Goal: Task Accomplishment & Management: Use online tool/utility

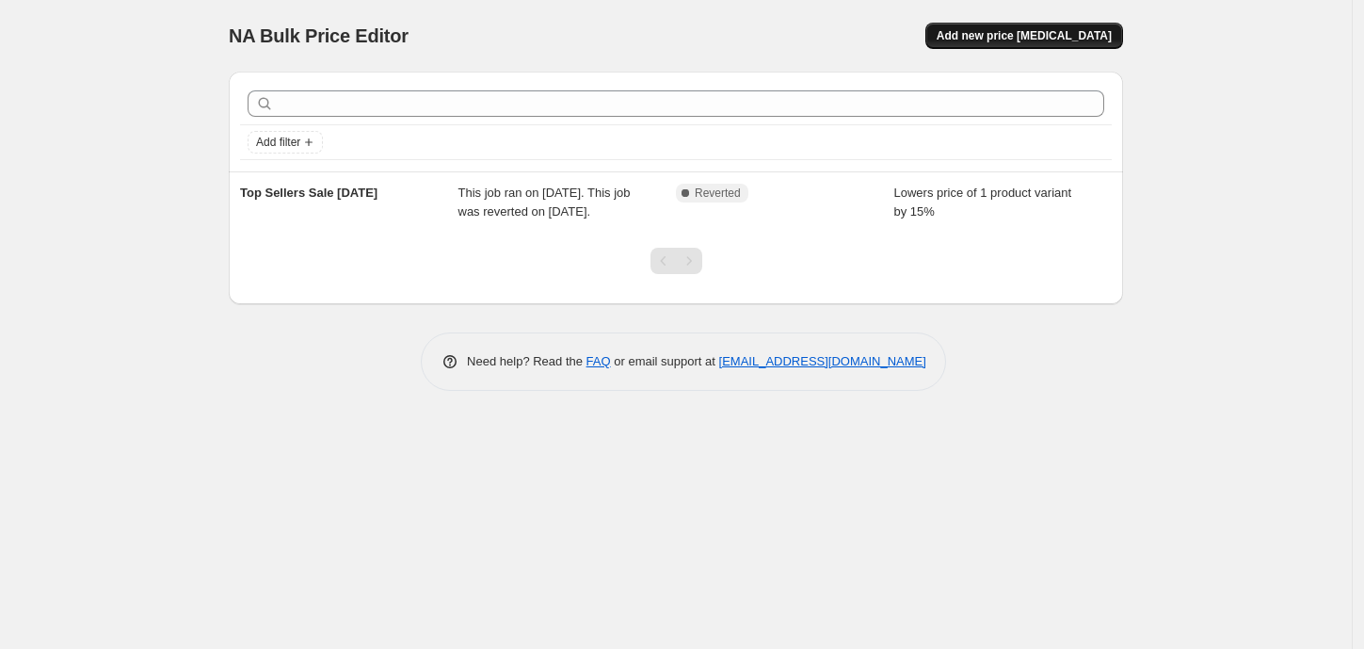
click at [1031, 36] on span "Add new price [MEDICAL_DATA]" at bounding box center [1024, 35] width 175 height 15
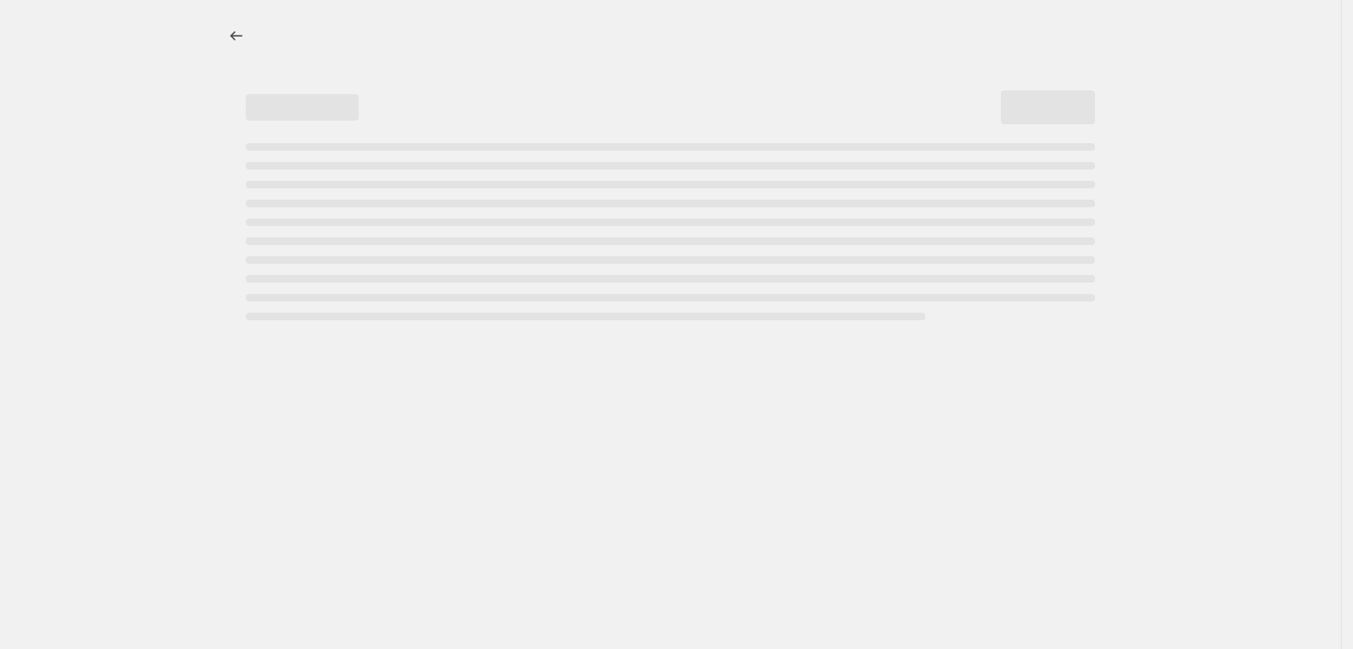
select select "percentage"
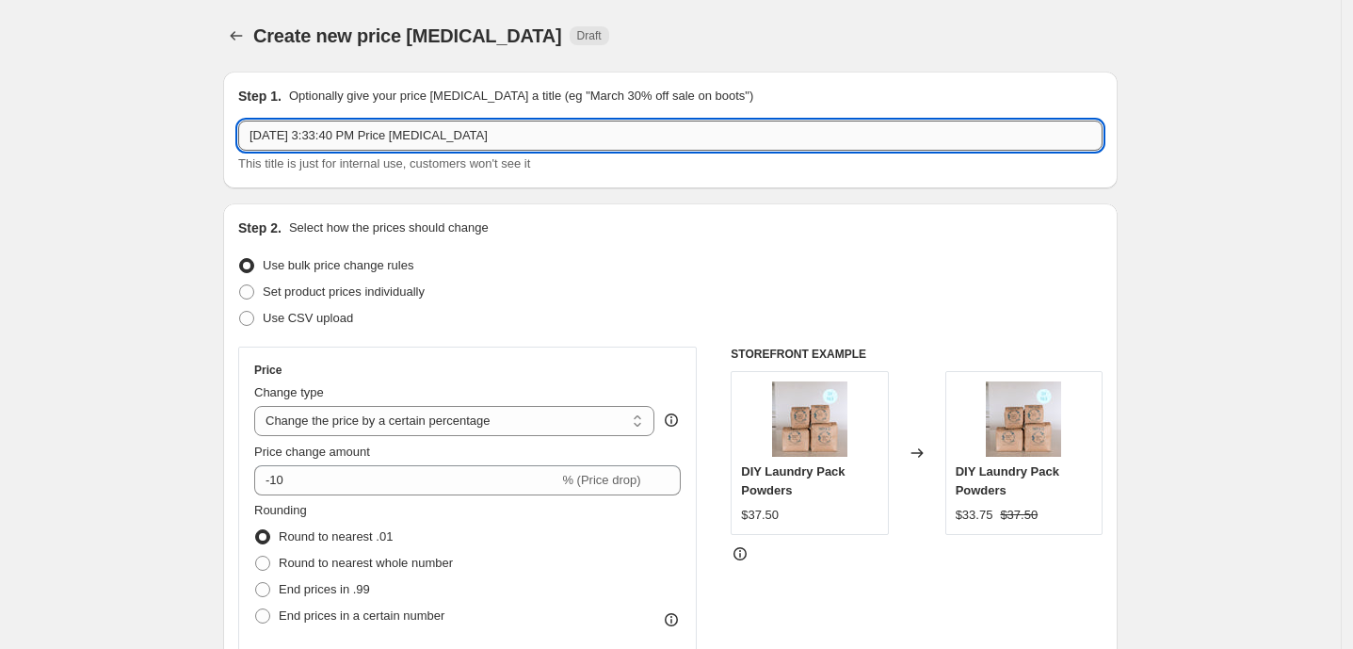
click at [518, 126] on input "[DATE] 3:33:40 PM Price [MEDICAL_DATA]" at bounding box center [670, 136] width 864 height 30
drag, startPoint x: 518, startPoint y: 126, endPoint x: 186, endPoint y: 133, distance: 331.5
type input "Spring cleaning bundle 2025"
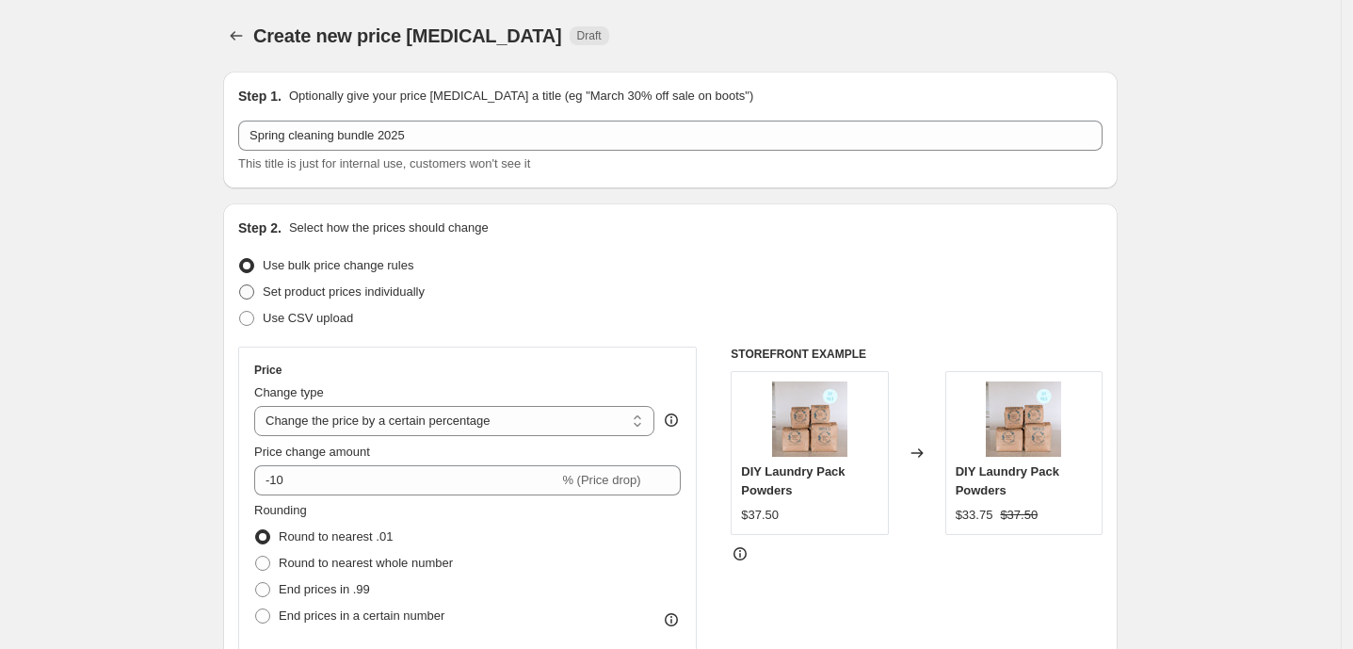
click at [254, 294] on span at bounding box center [246, 291] width 15 height 15
click at [240, 285] on input "Set product prices individually" at bounding box center [239, 284] width 1 height 1
radio input "true"
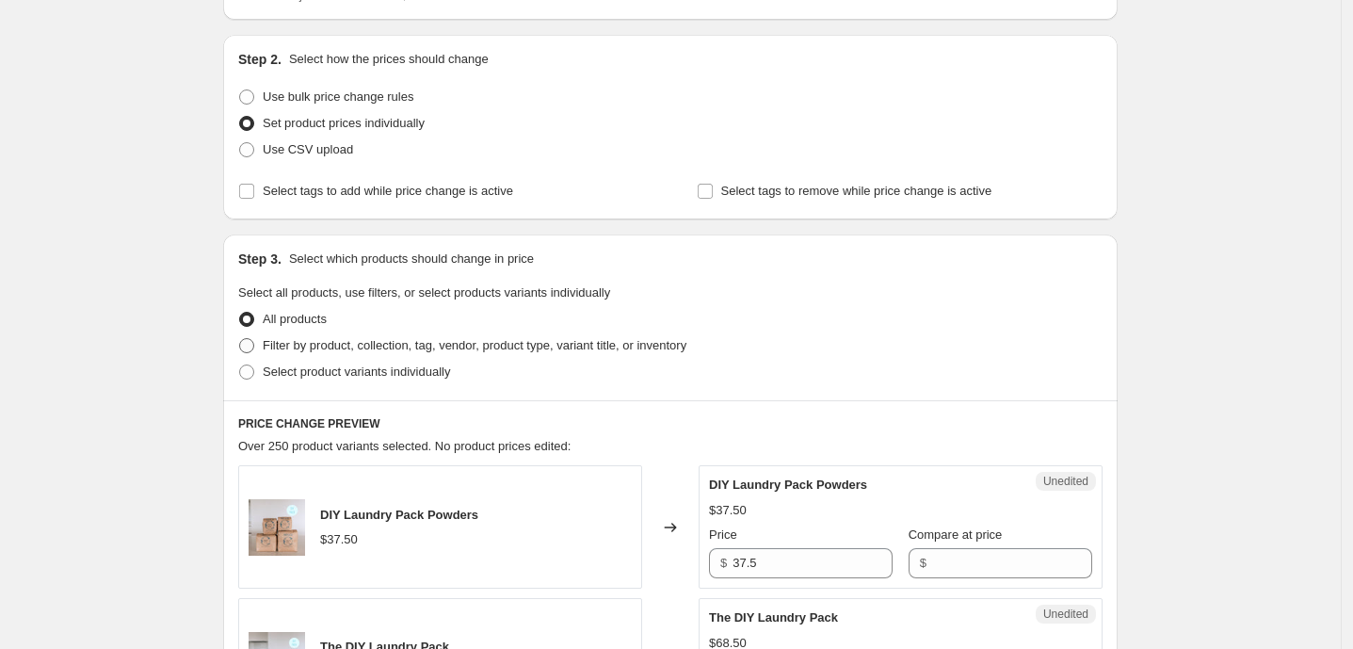
scroll to position [209, 0]
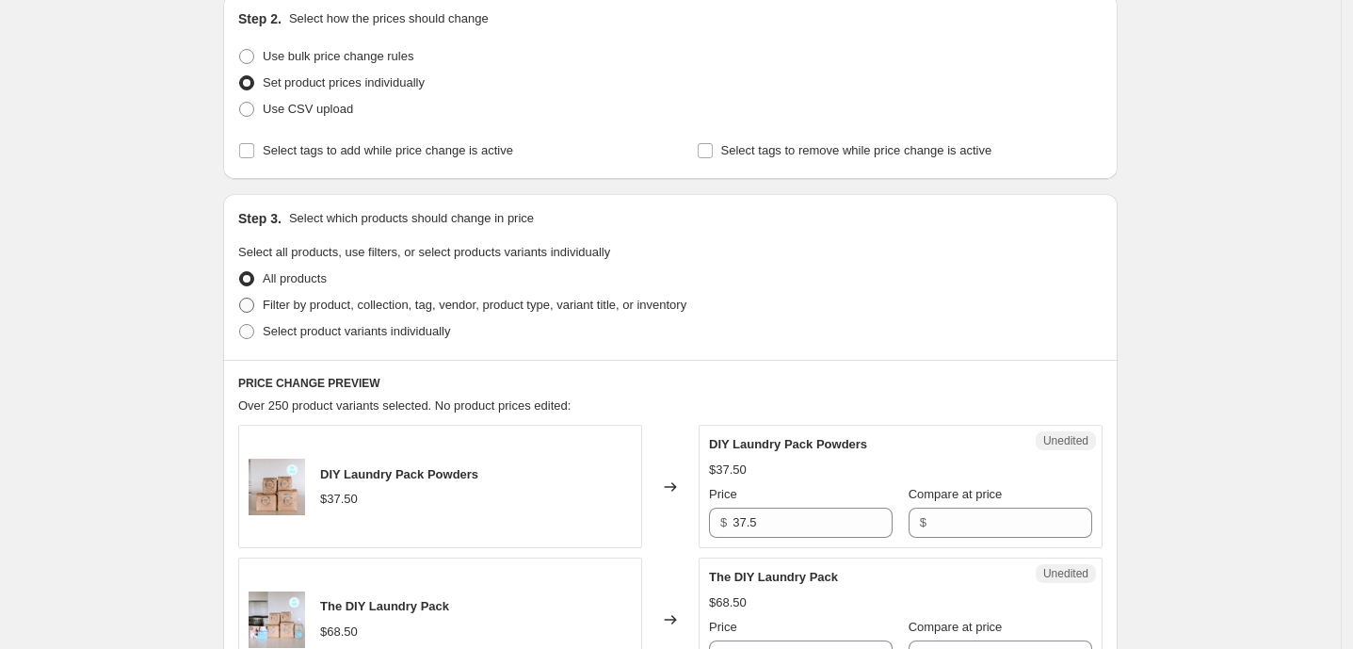
click at [254, 308] on span at bounding box center [246, 305] width 15 height 15
click at [240, 298] on input "Filter by product, collection, tag, vendor, product type, variant title, or inv…" at bounding box center [239, 298] width 1 height 1
radio input "true"
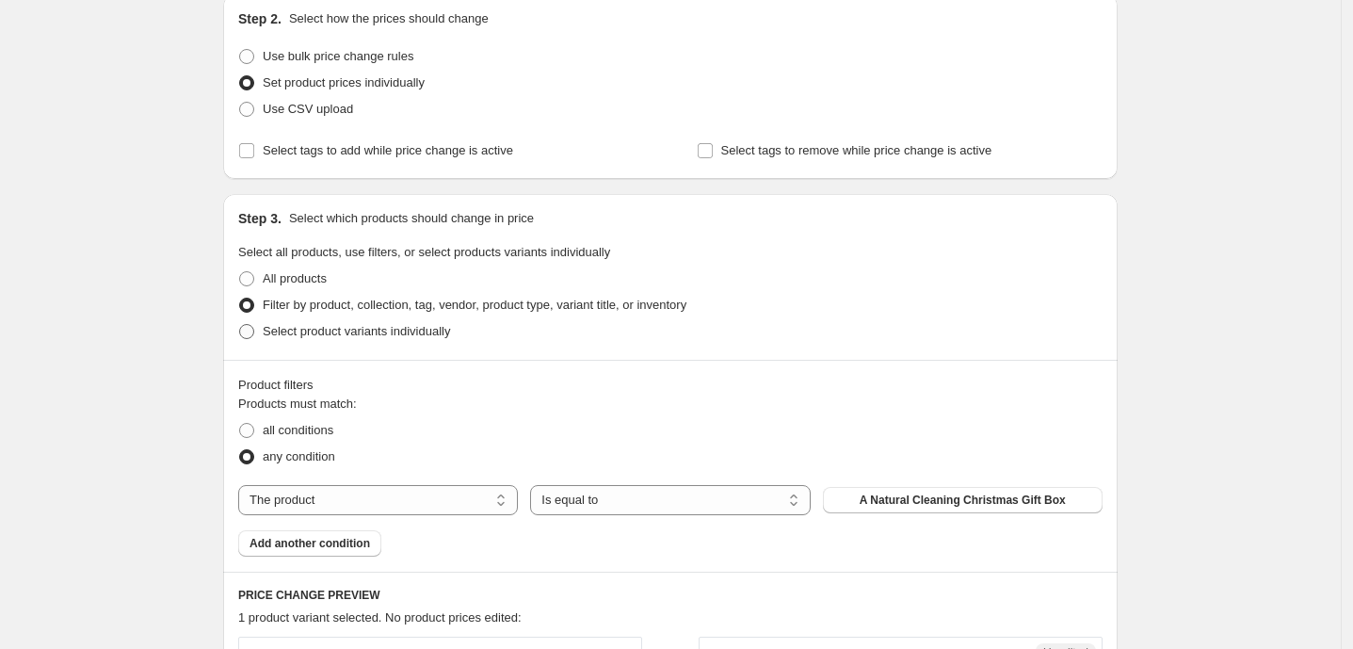
drag, startPoint x: 256, startPoint y: 330, endPoint x: 317, endPoint y: 319, distance: 62.1
click at [254, 329] on span at bounding box center [246, 331] width 15 height 15
click at [240, 325] on input "Select product variants individually" at bounding box center [239, 324] width 1 height 1
radio input "true"
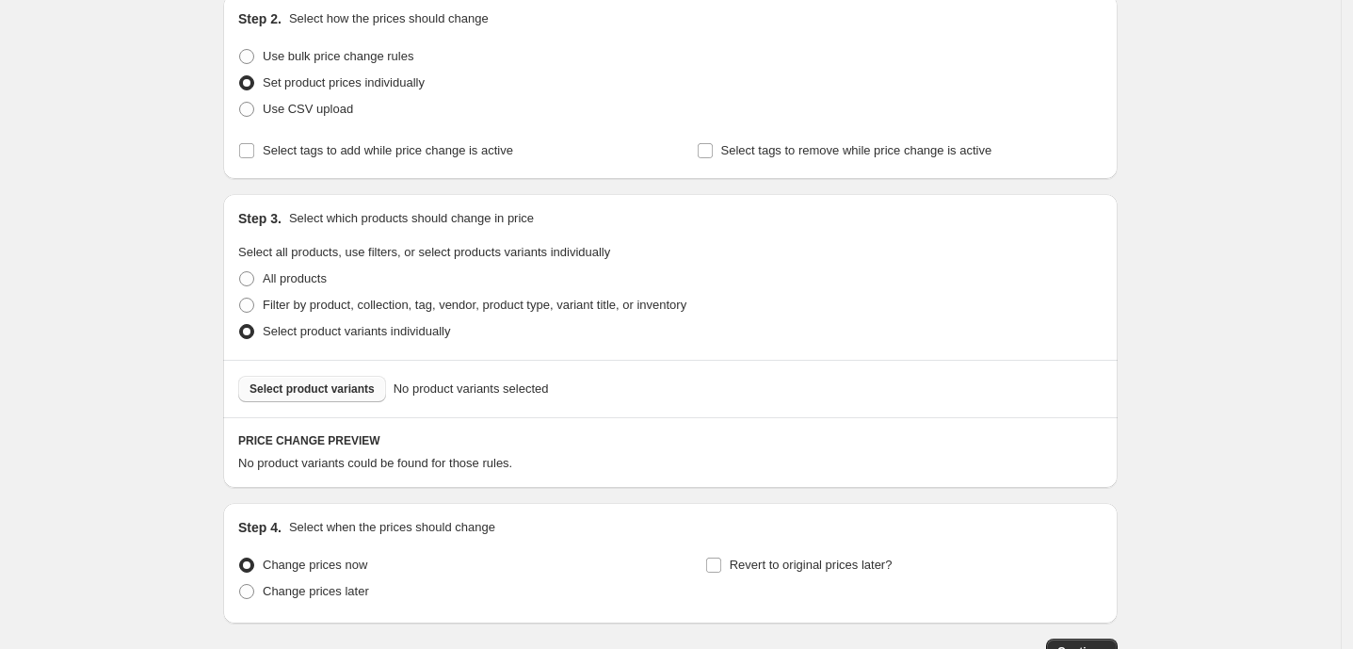
click at [346, 386] on span "Select product variants" at bounding box center [312, 388] width 125 height 15
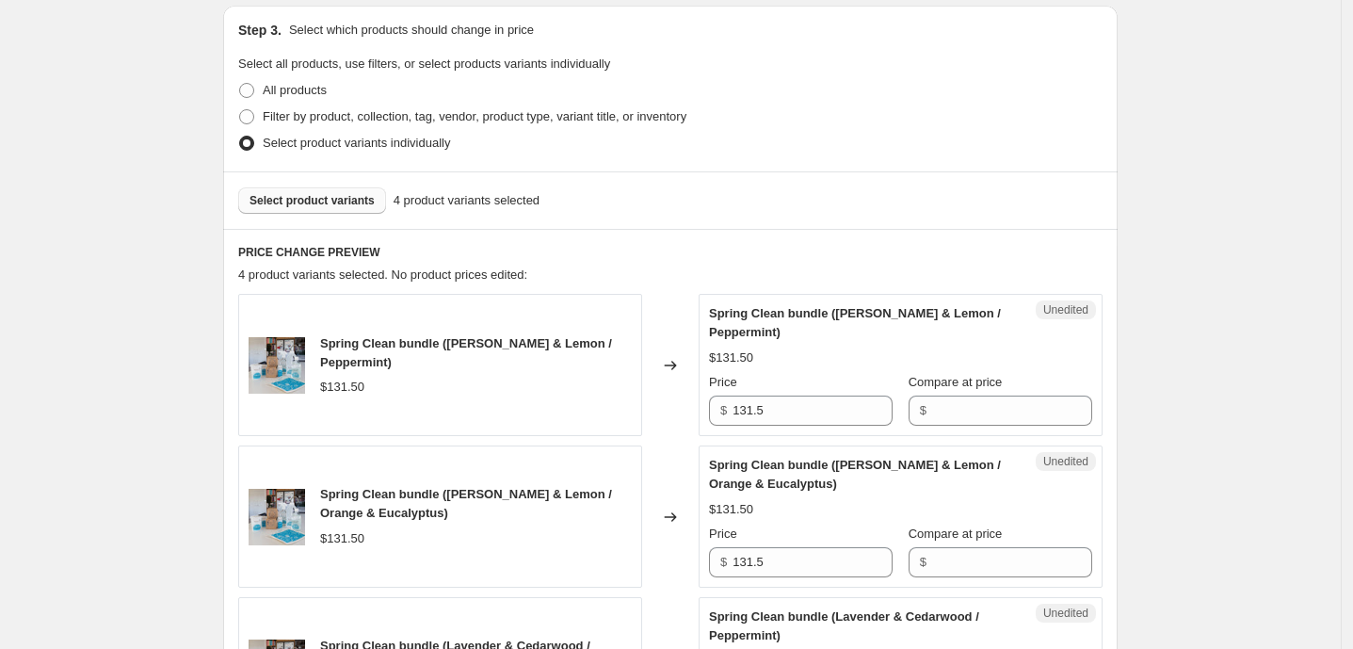
scroll to position [418, 0]
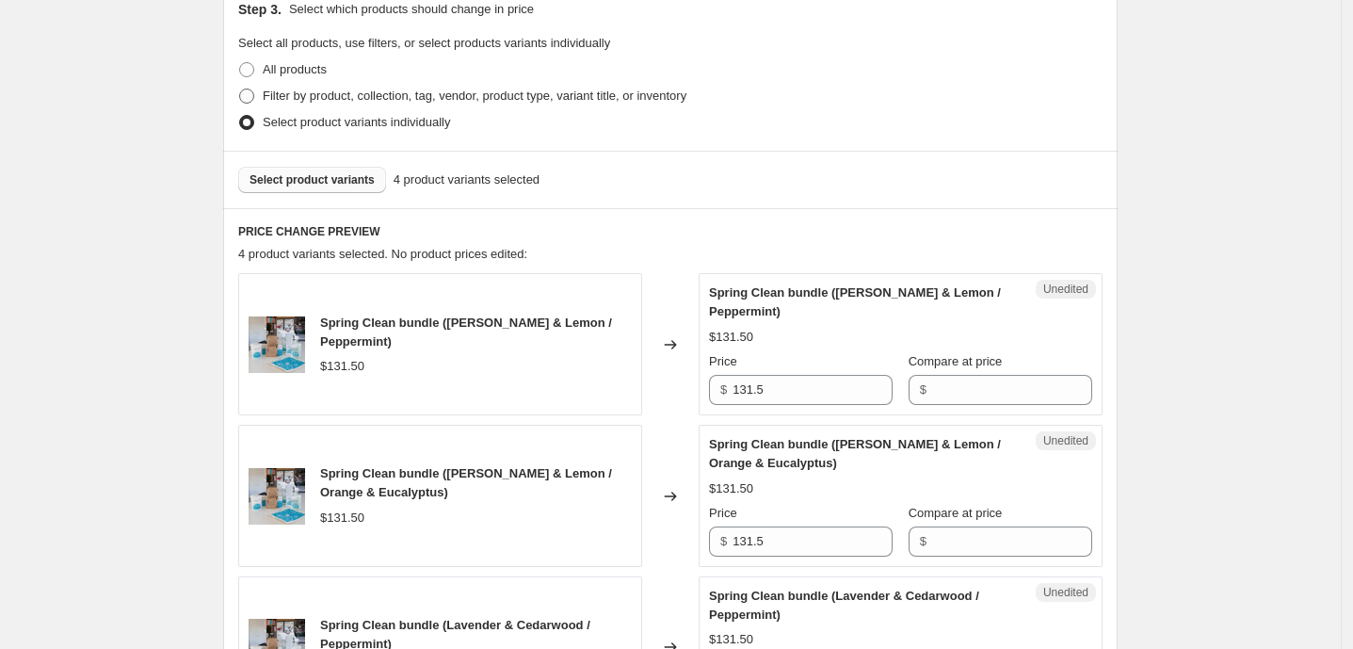
click at [250, 92] on span at bounding box center [246, 96] width 15 height 15
click at [240, 89] on input "Filter by product, collection, tag, vendor, product type, variant title, or inv…" at bounding box center [239, 89] width 1 height 1
radio input "true"
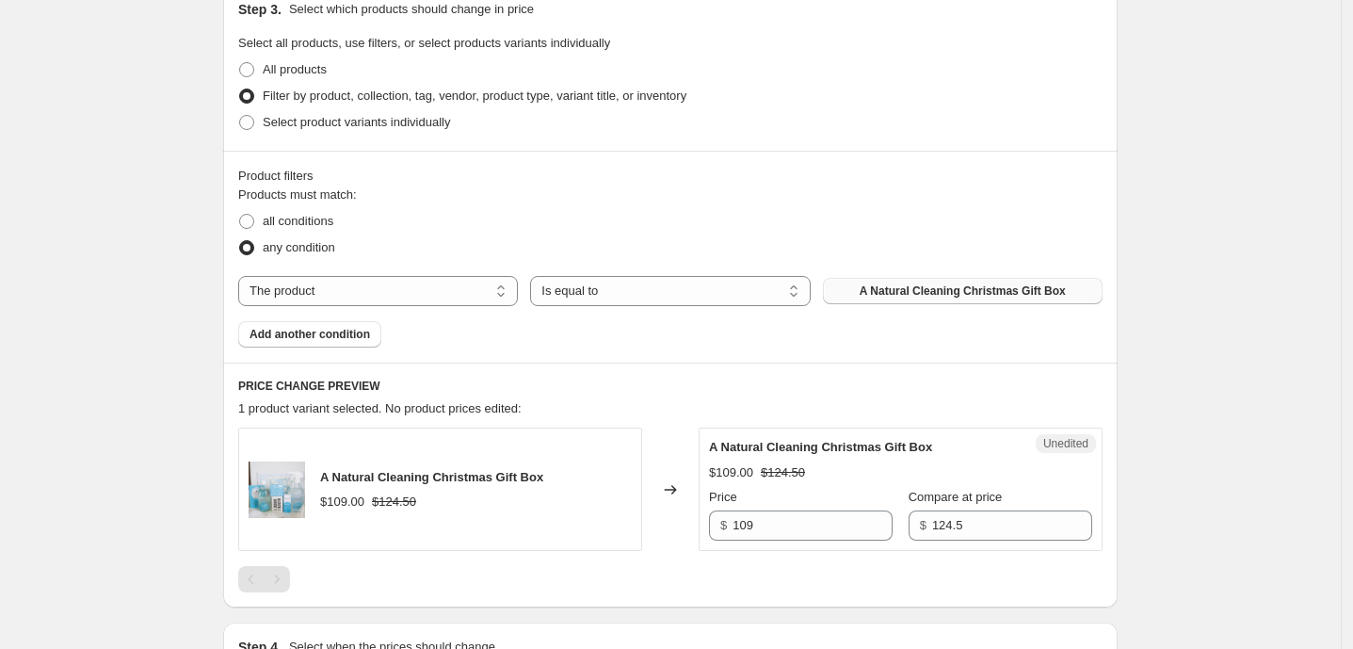
click at [976, 284] on span "A Natural Cleaning Christmas Gift Box" at bounding box center [963, 290] width 206 height 15
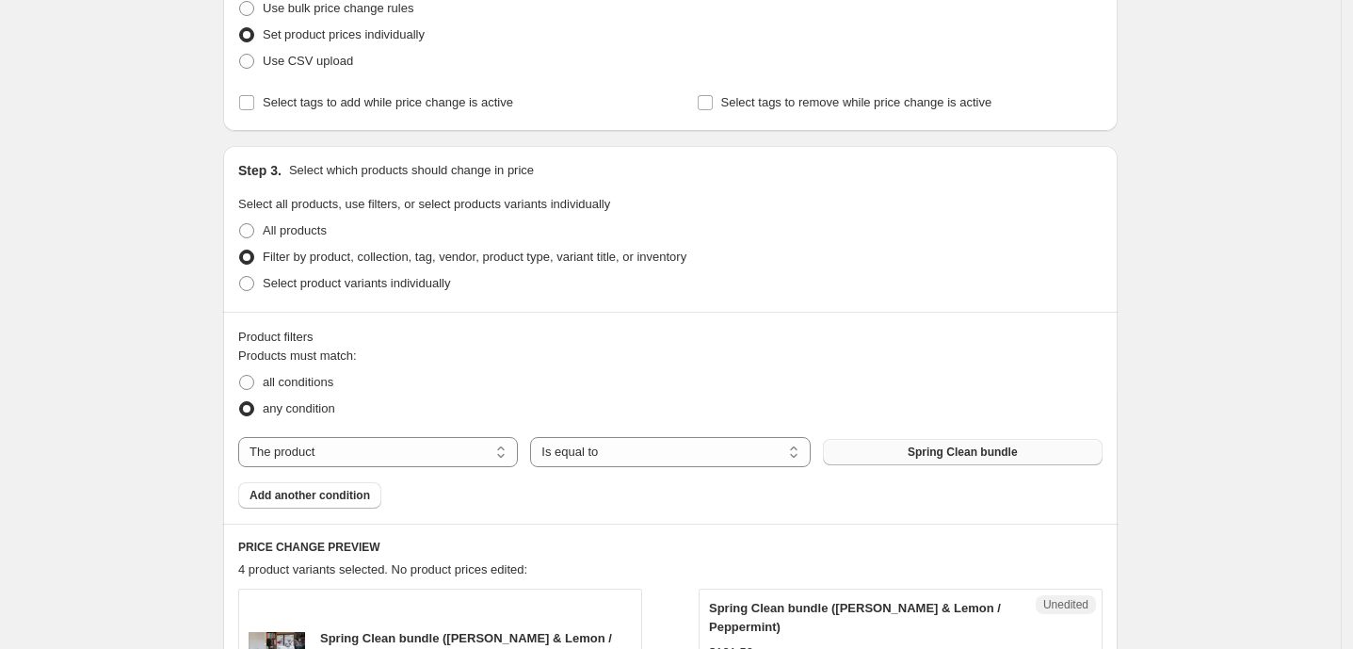
scroll to position [209, 0]
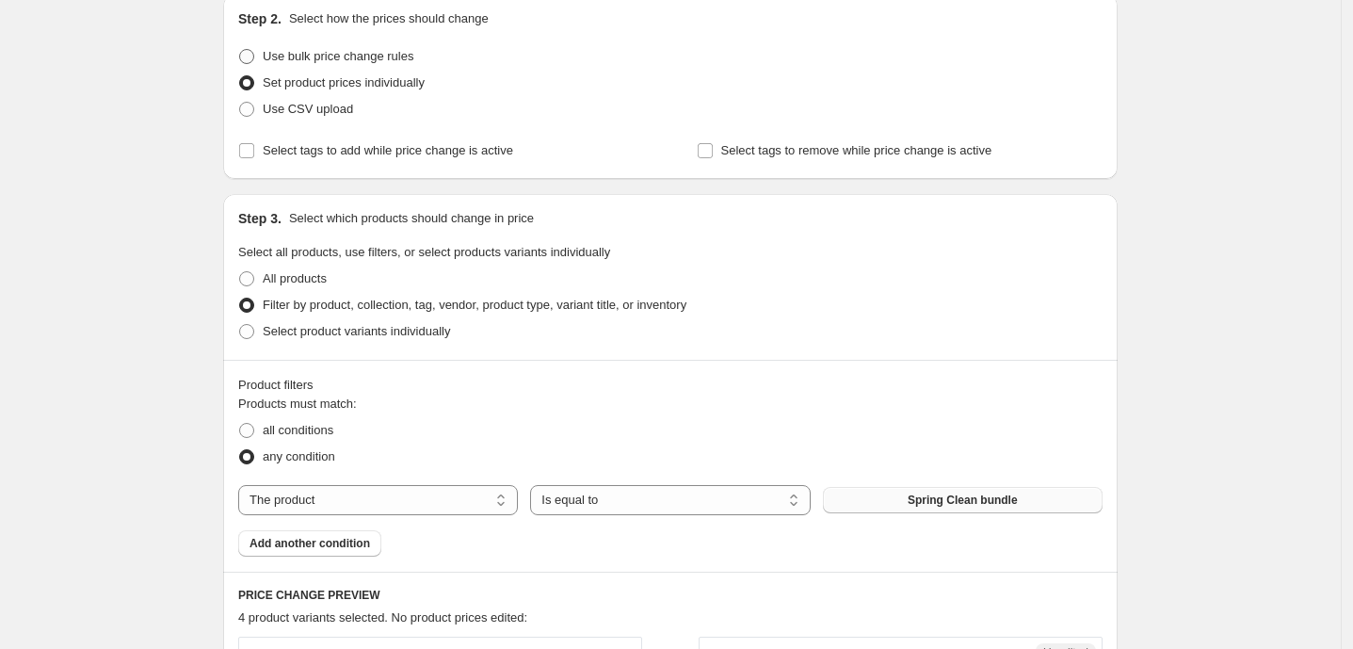
click at [254, 55] on span at bounding box center [246, 56] width 15 height 15
click at [240, 50] on input "Use bulk price change rules" at bounding box center [239, 49] width 1 height 1
radio input "true"
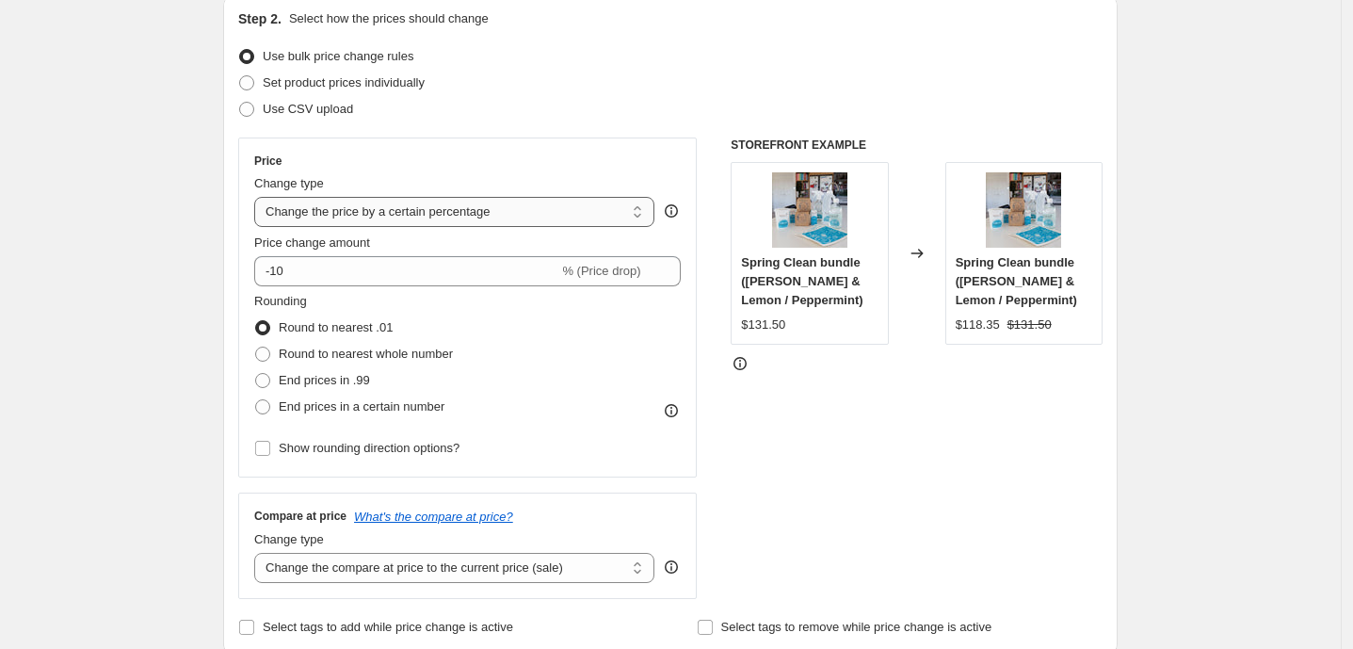
click at [638, 203] on select "Change the price to a certain amount Change the price by a certain amount Chang…" at bounding box center [454, 212] width 400 height 30
select select "to"
click at [259, 197] on select "Change the price to a certain amount Change the price by a certain amount Chang…" at bounding box center [454, 212] width 400 height 30
type input "80.00"
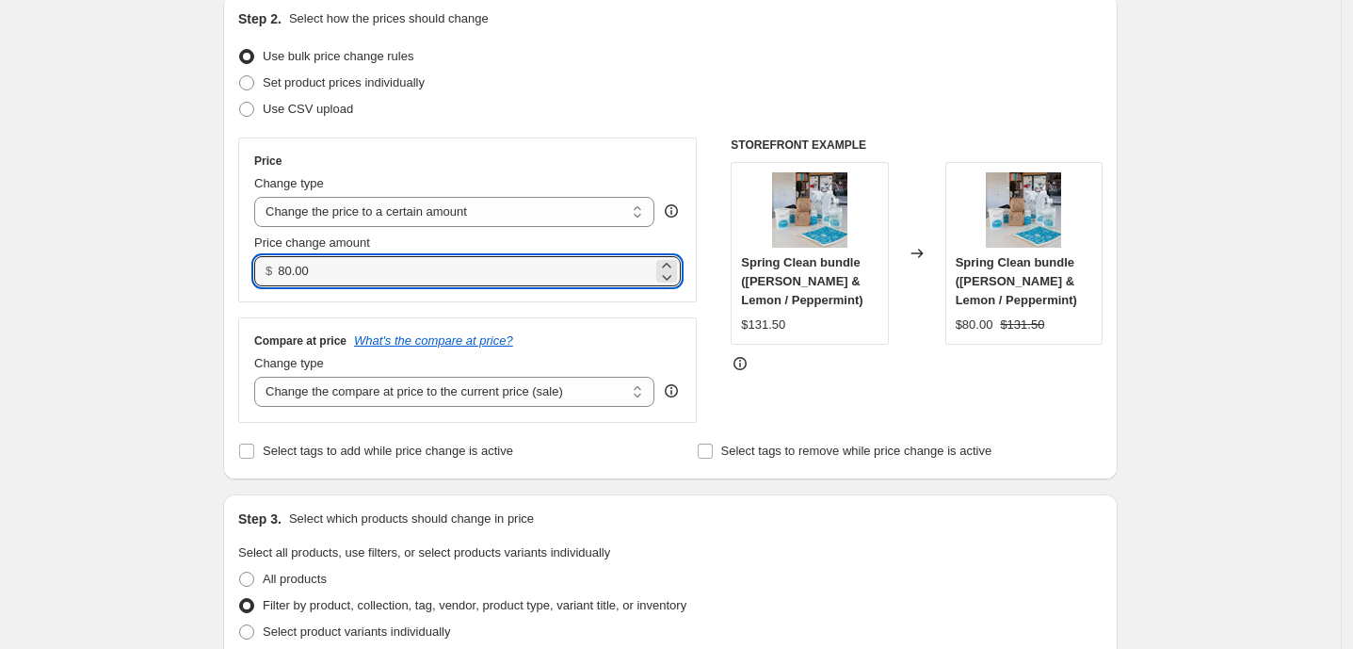
drag, startPoint x: 342, startPoint y: 272, endPoint x: 255, endPoint y: 273, distance: 86.6
click at [255, 273] on div "Price Change type Change the price to a certain amount Change the price by a ce…" at bounding box center [467, 219] width 459 height 165
